Goal: Task Accomplishment & Management: Use online tool/utility

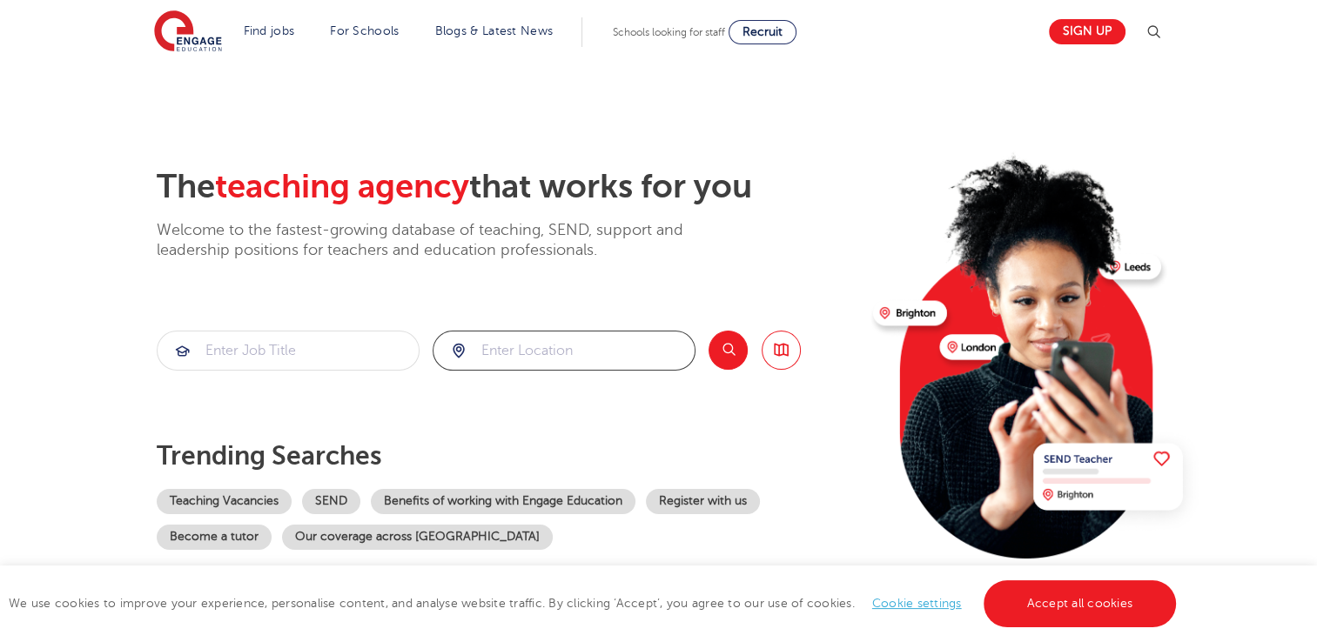
click at [542, 339] on input "search" at bounding box center [563, 351] width 261 height 38
type input "n"
click at [502, 413] on li "[GEOGRAPHIC_DATA]" at bounding box center [564, 401] width 249 height 35
type input "[GEOGRAPHIC_DATA]"
click at [742, 355] on button "Search" at bounding box center [727, 350] width 39 height 39
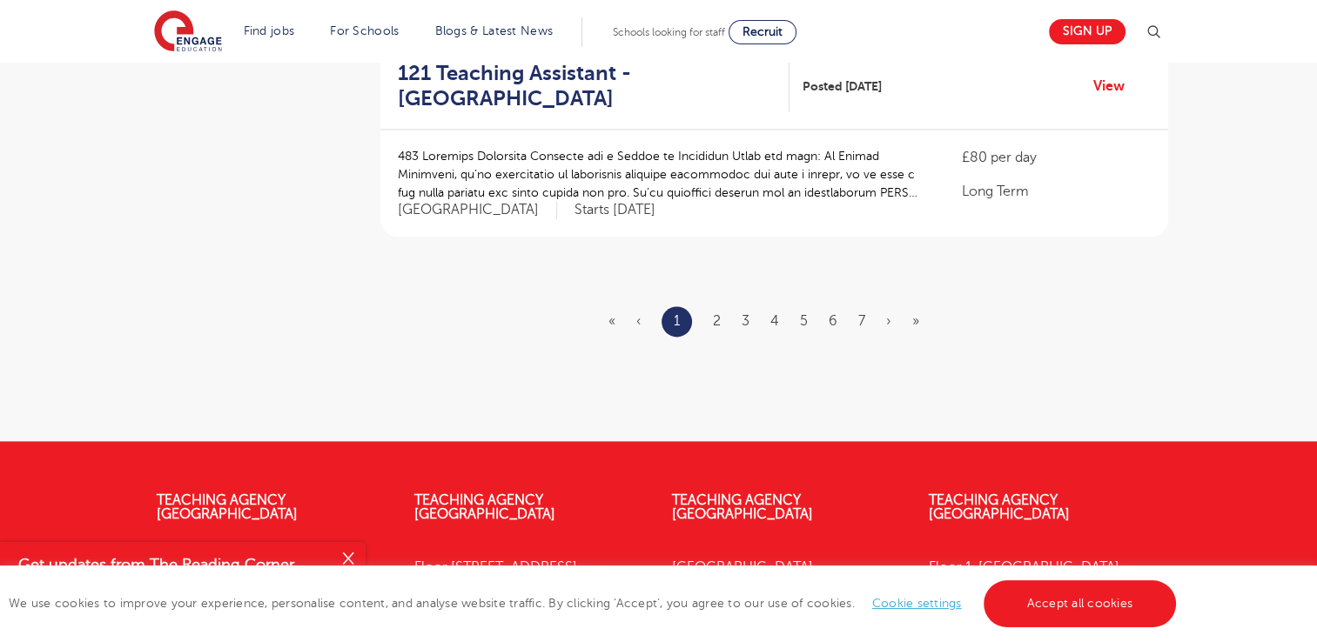
scroll to position [2273, 0]
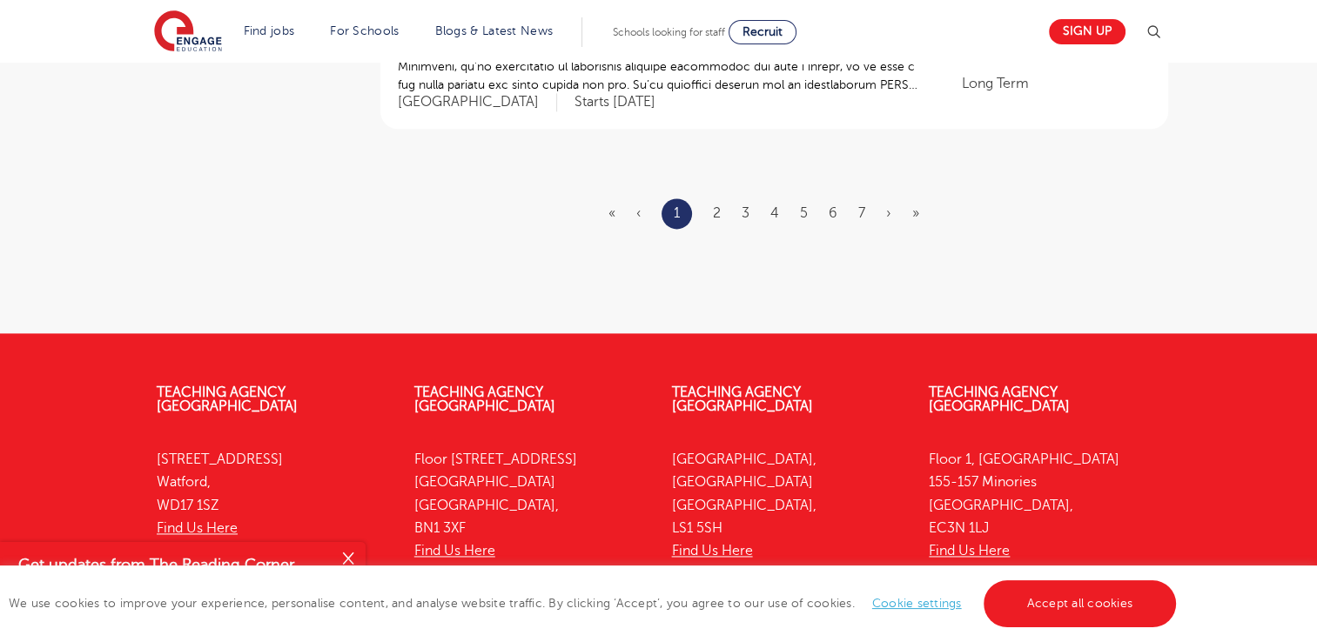
click at [709, 198] on ul "« ‹ 1 2 3 4 5 6 7 › »" at bounding box center [774, 213] width 332 height 30
click at [715, 205] on link "2" at bounding box center [717, 213] width 8 height 16
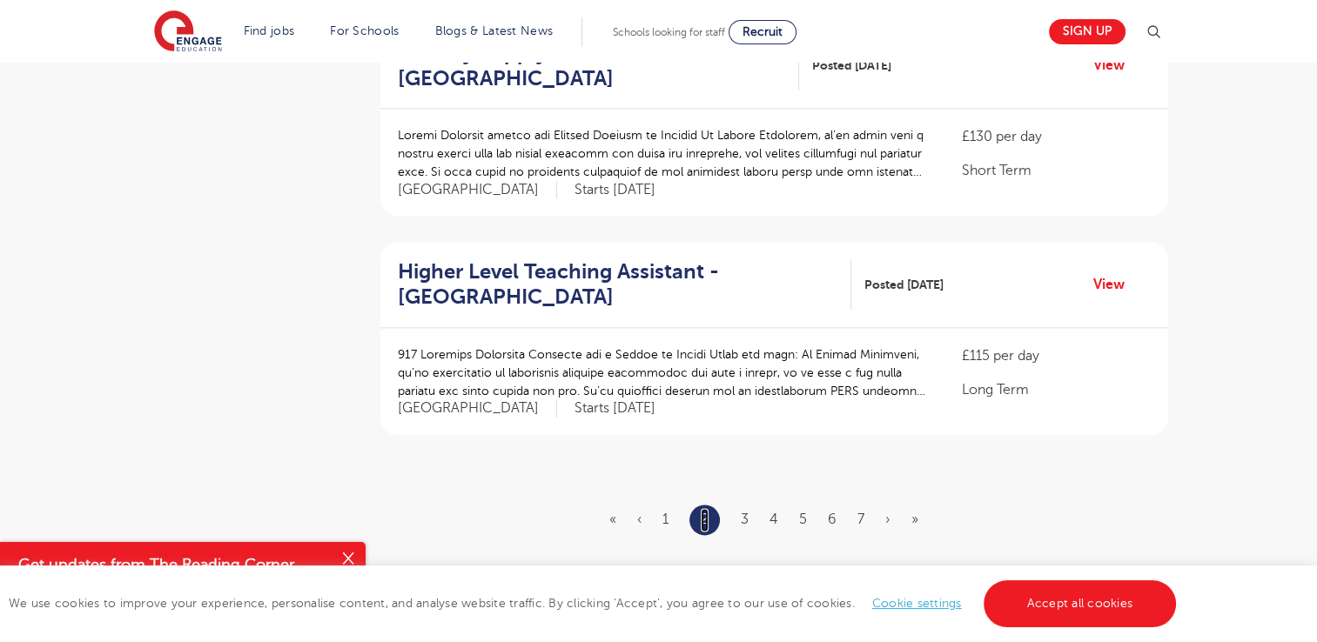
scroll to position [1998, 0]
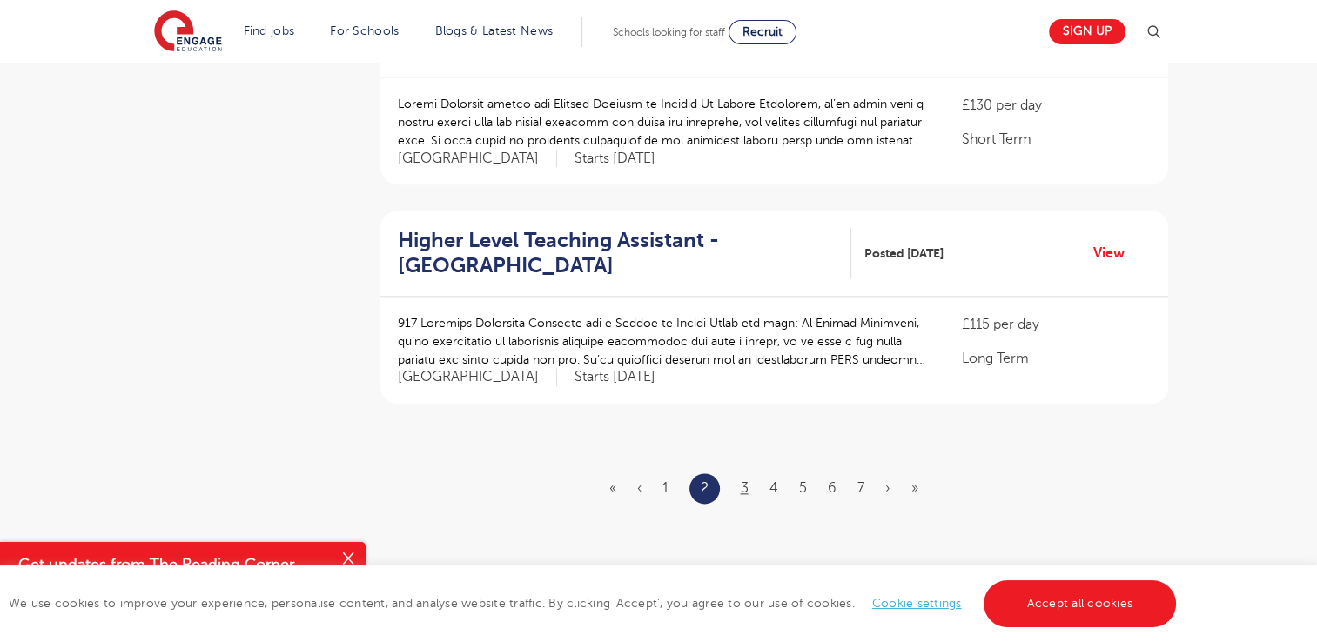
click at [743, 473] on ul "« ‹ 1 2 3 4 5 6 7 › »" at bounding box center [774, 488] width 330 height 30
click at [743, 480] on link "3" at bounding box center [745, 488] width 8 height 16
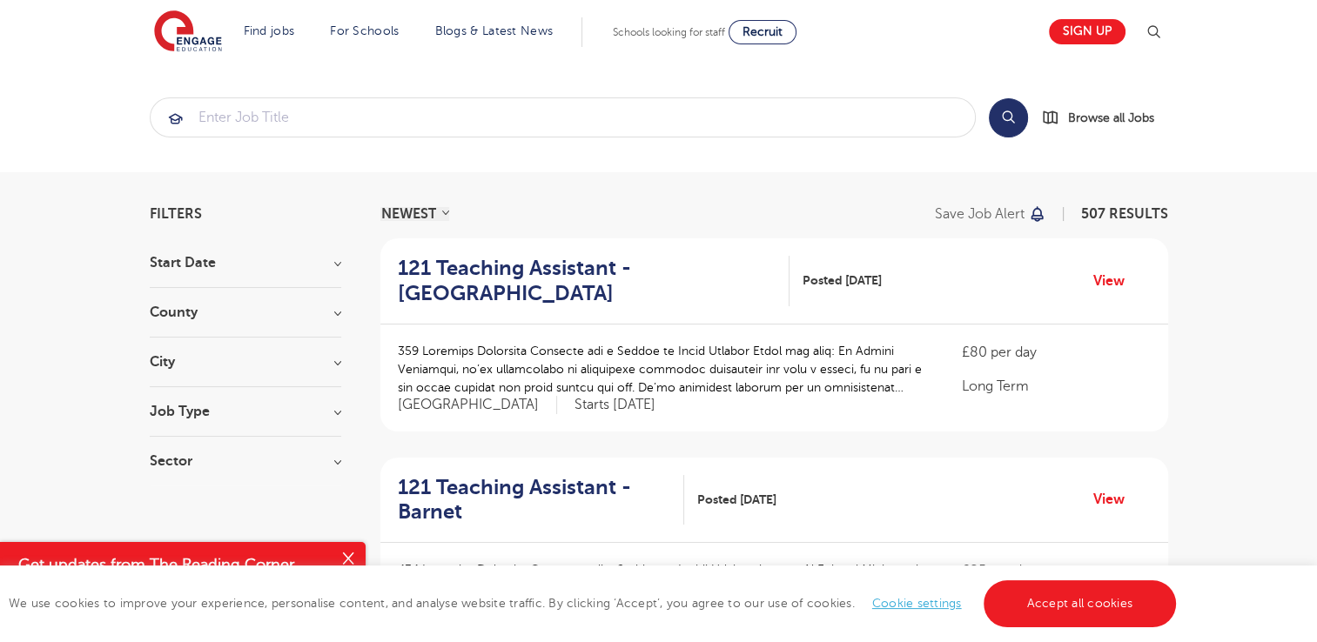
drag, startPoint x: 1311, startPoint y: 110, endPoint x: 1333, endPoint y: 113, distance: 22.0
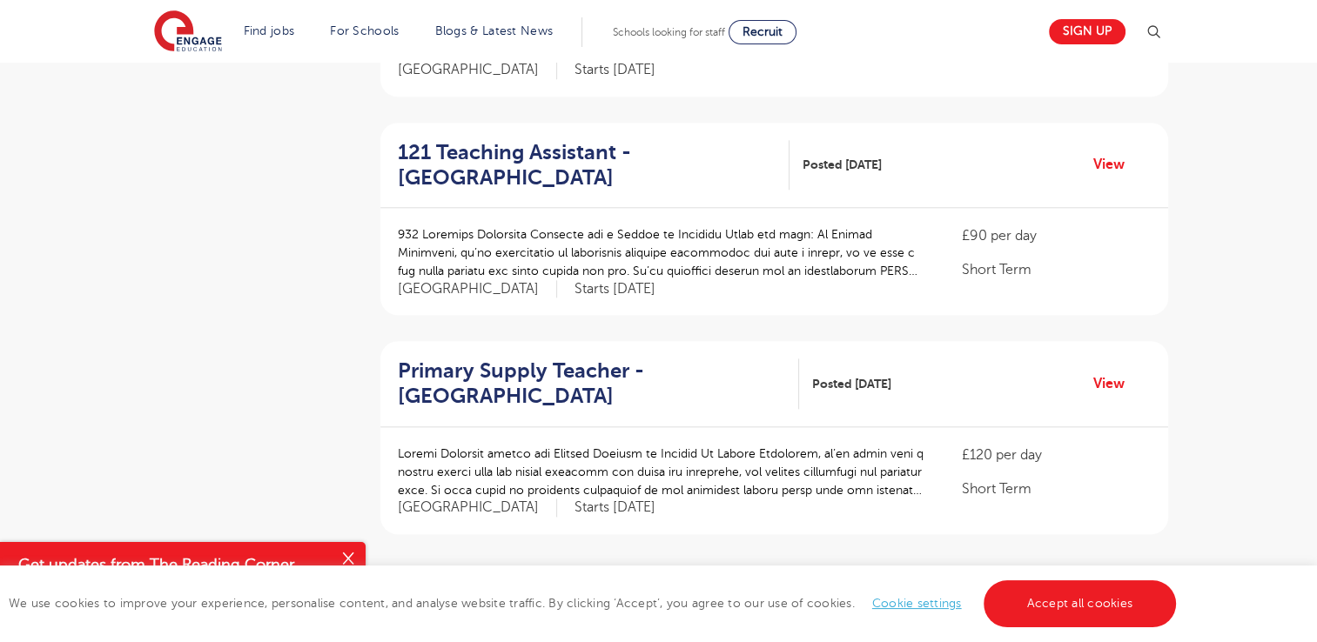
scroll to position [1910, 0]
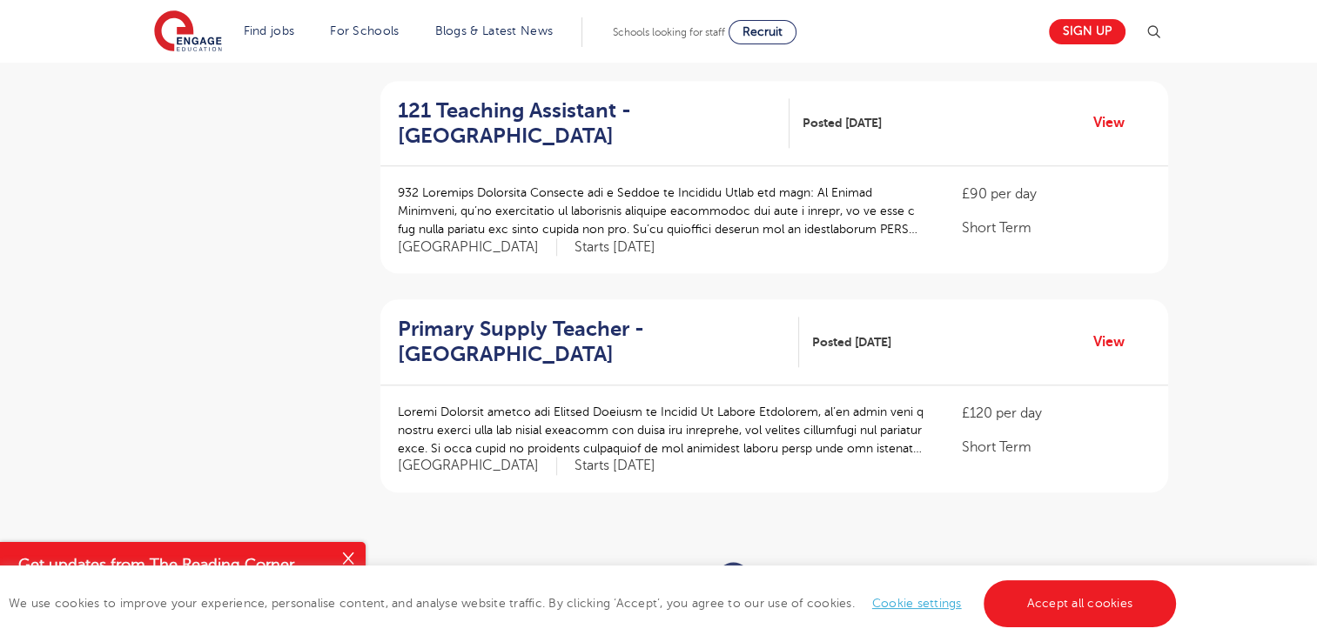
click at [769, 562] on ul "« ‹ 1 2 3 4 5 6 7 › »" at bounding box center [774, 577] width 330 height 30
click at [769, 569] on link "4" at bounding box center [773, 577] width 9 height 16
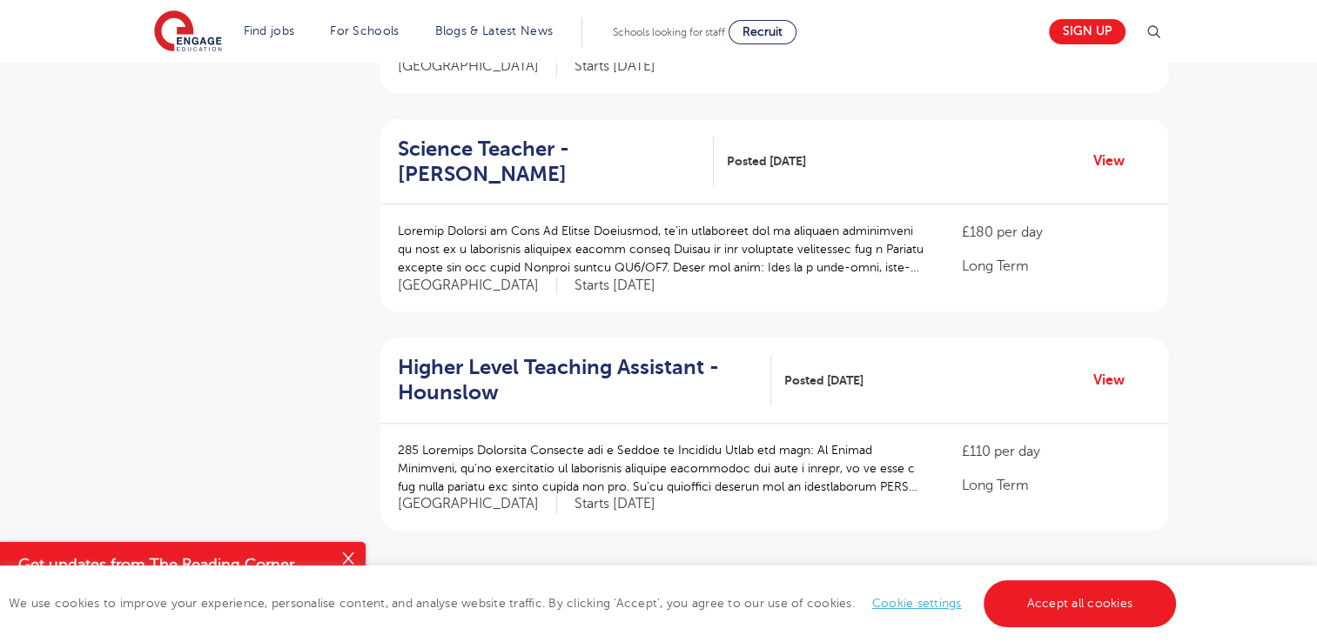
scroll to position [1937, 0]
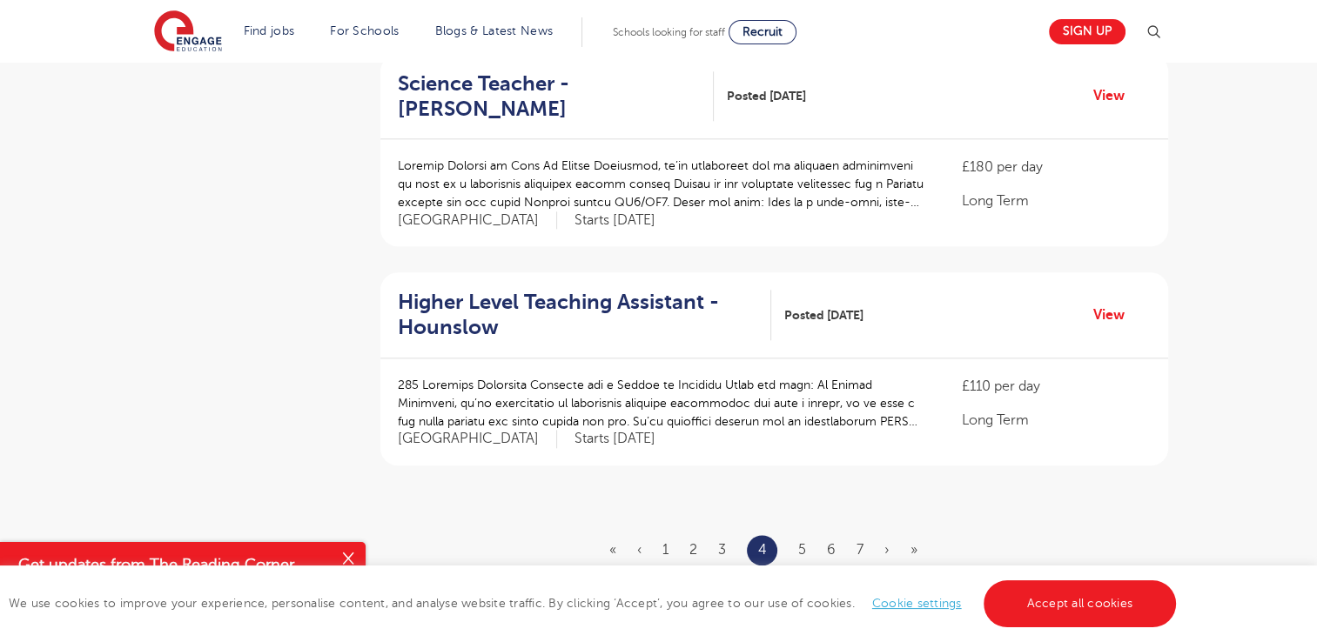
click at [807, 535] on ul "« ‹ 1 2 3 4 5 6 7 › »" at bounding box center [773, 550] width 329 height 30
click at [799, 542] on link "5" at bounding box center [802, 550] width 8 height 16
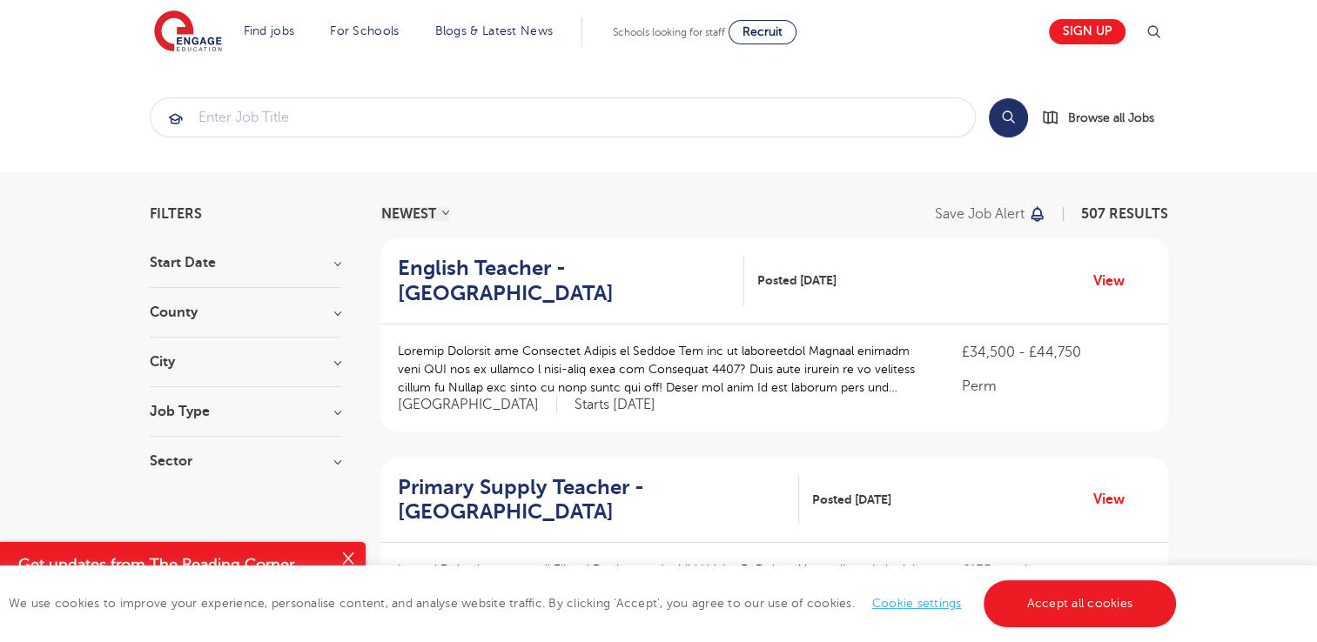
drag, startPoint x: 1313, startPoint y: 122, endPoint x: 1326, endPoint y: 127, distance: 14.1
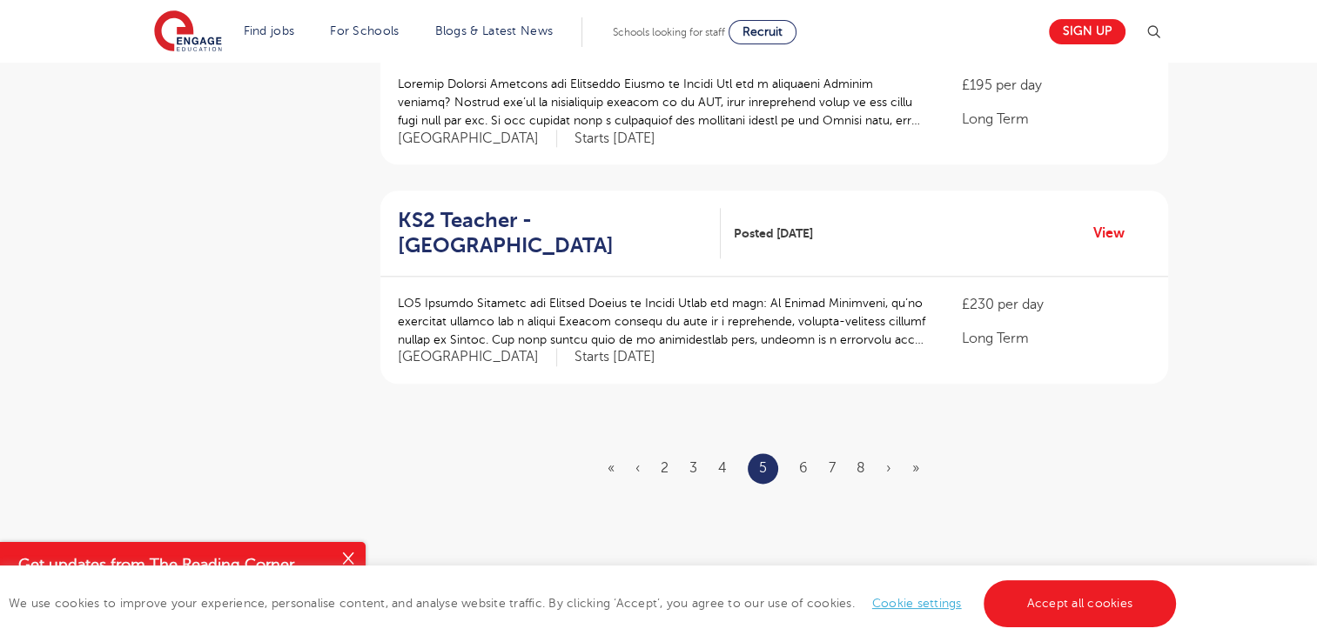
scroll to position [2029, 0]
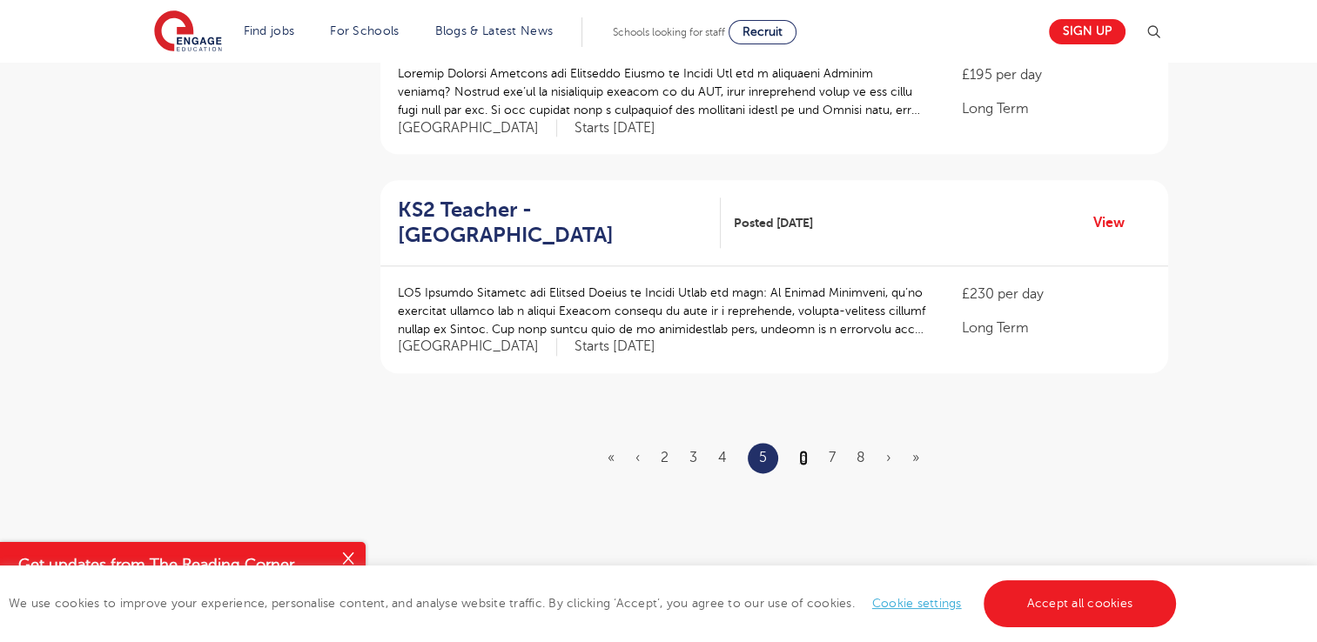
click at [805, 450] on link "6" at bounding box center [803, 458] width 9 height 16
